Goal: Information Seeking & Learning: Find specific fact

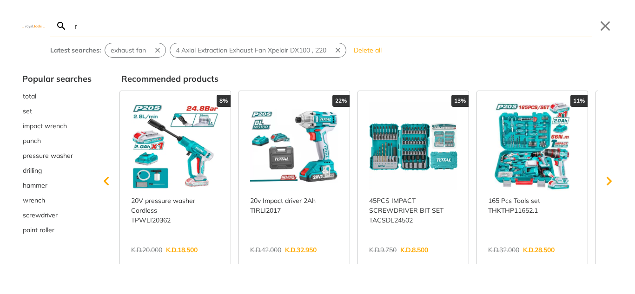
type input "r"
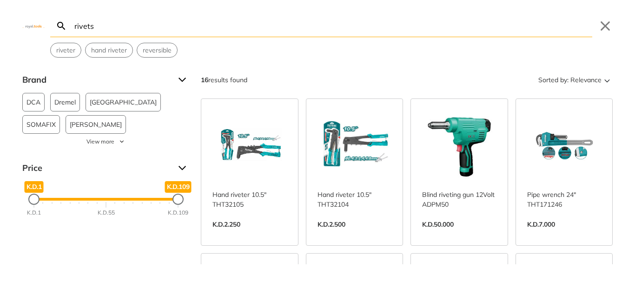
type input "rivets"
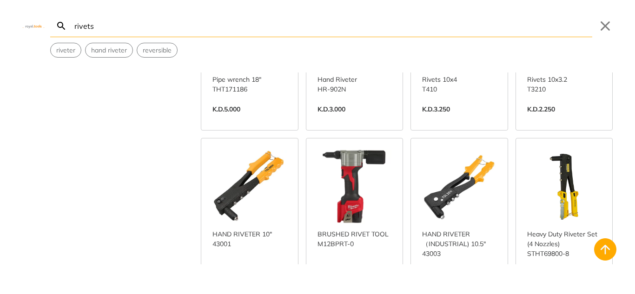
scroll to position [139, 0]
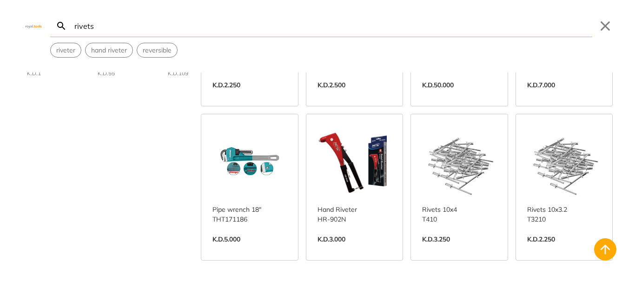
click at [462, 249] on link "View more →" at bounding box center [459, 249] width 74 height 0
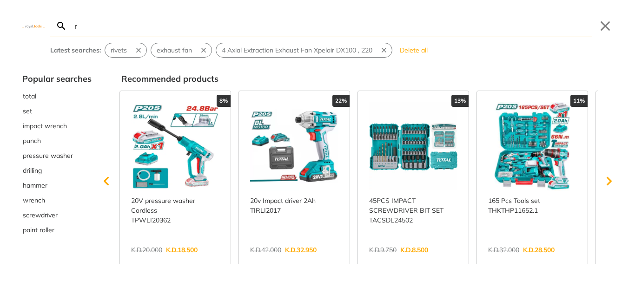
type input "ri"
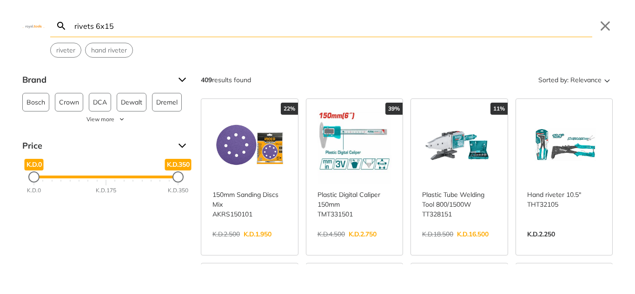
type input "rivets 6x15"
